Goal: Task Accomplishment & Management: Manage account settings

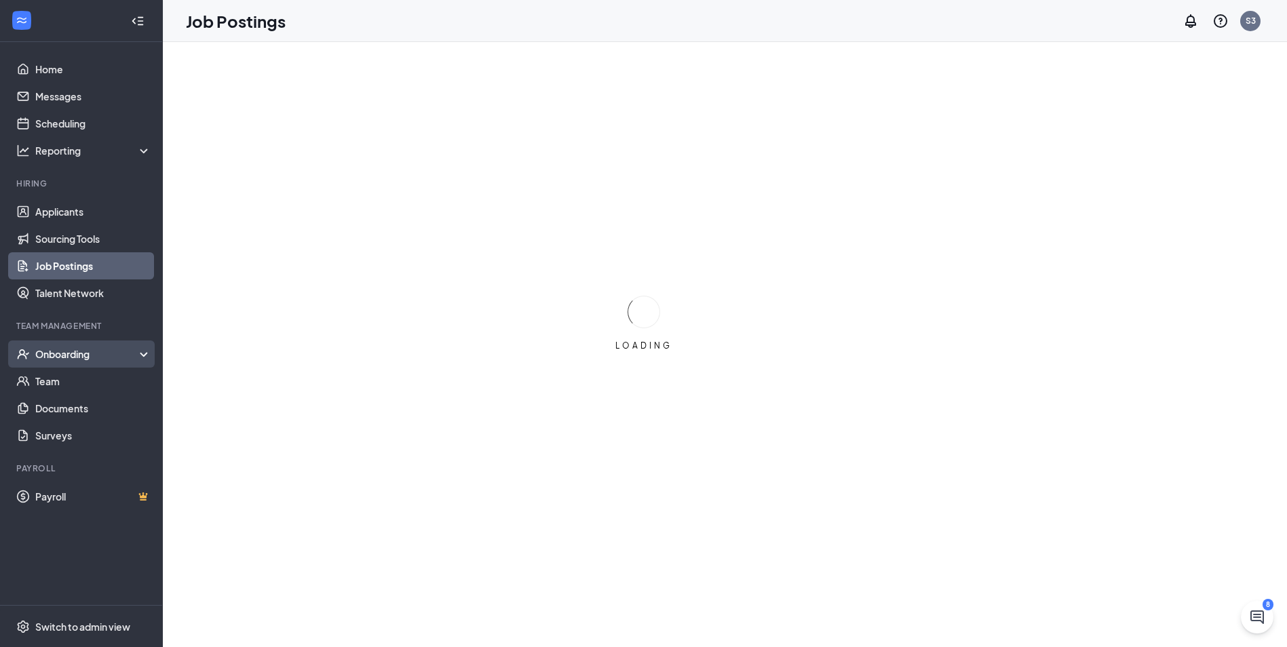
click at [107, 367] on div "Onboarding" at bounding box center [81, 354] width 163 height 27
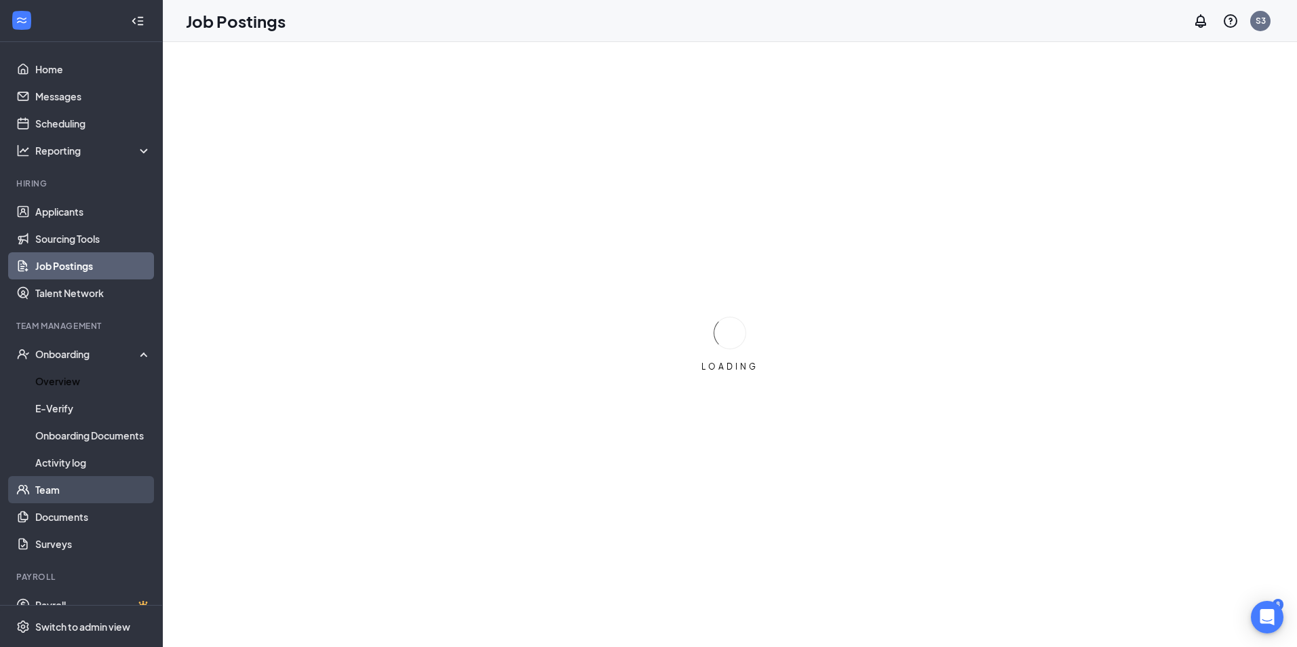
click at [107, 381] on link "Overview" at bounding box center [93, 381] width 116 height 27
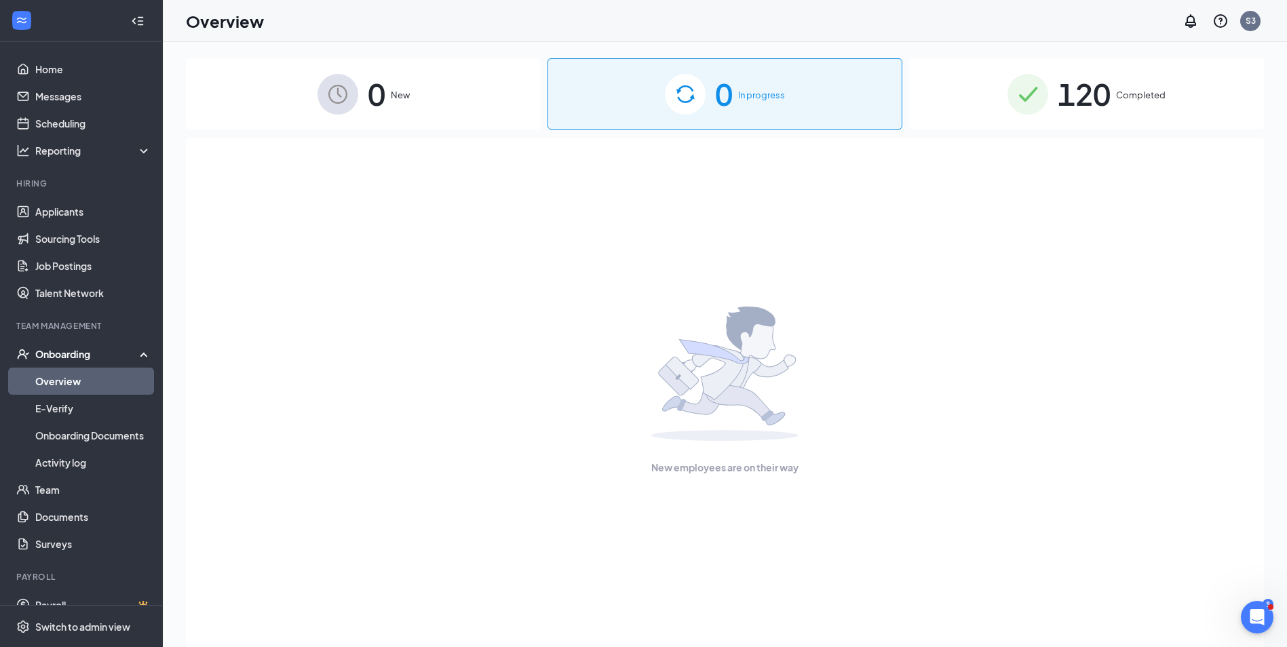
click at [1052, 113] on div "120 Completed" at bounding box center [1086, 93] width 355 height 71
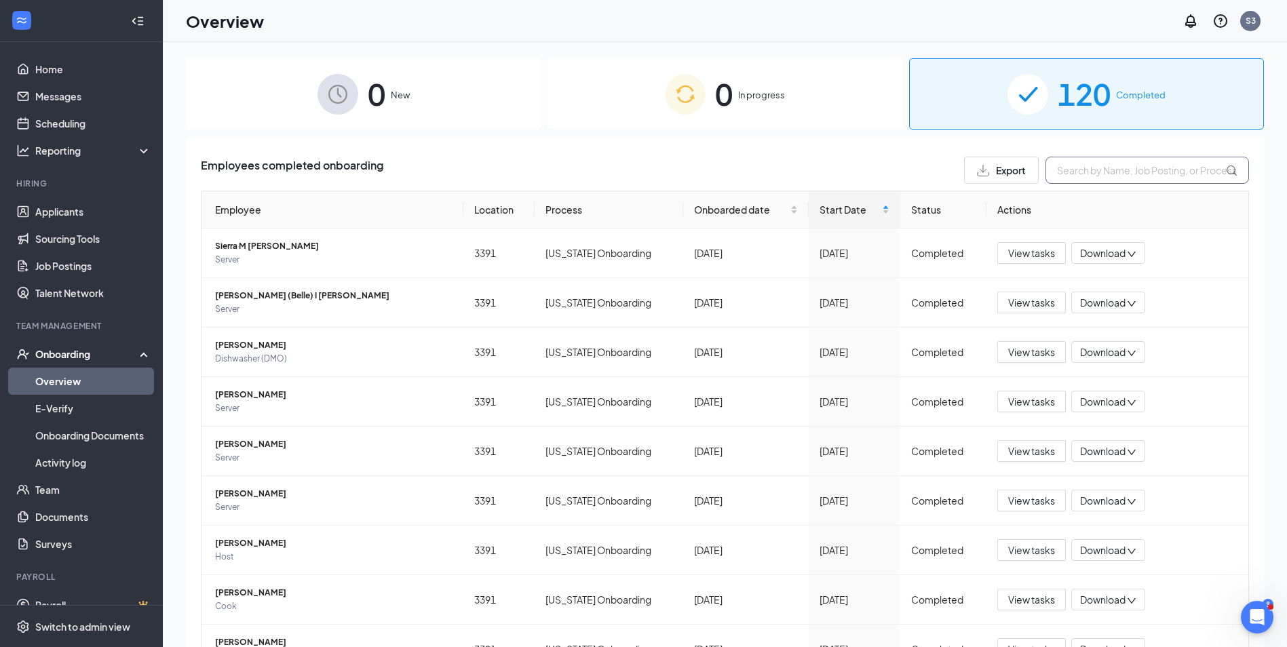
click at [1134, 168] on input "text" at bounding box center [1147, 170] width 204 height 27
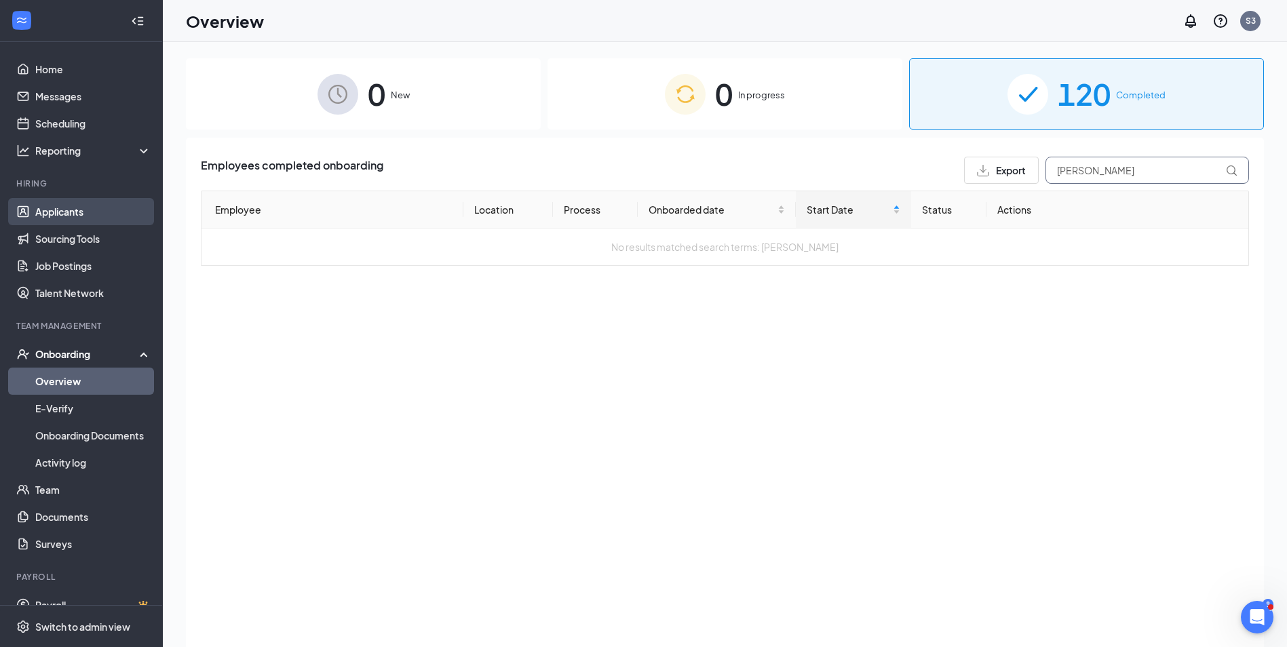
type input "[PERSON_NAME]"
click at [60, 212] on link "Applicants" at bounding box center [93, 211] width 116 height 27
